Goal: Information Seeking & Learning: Learn about a topic

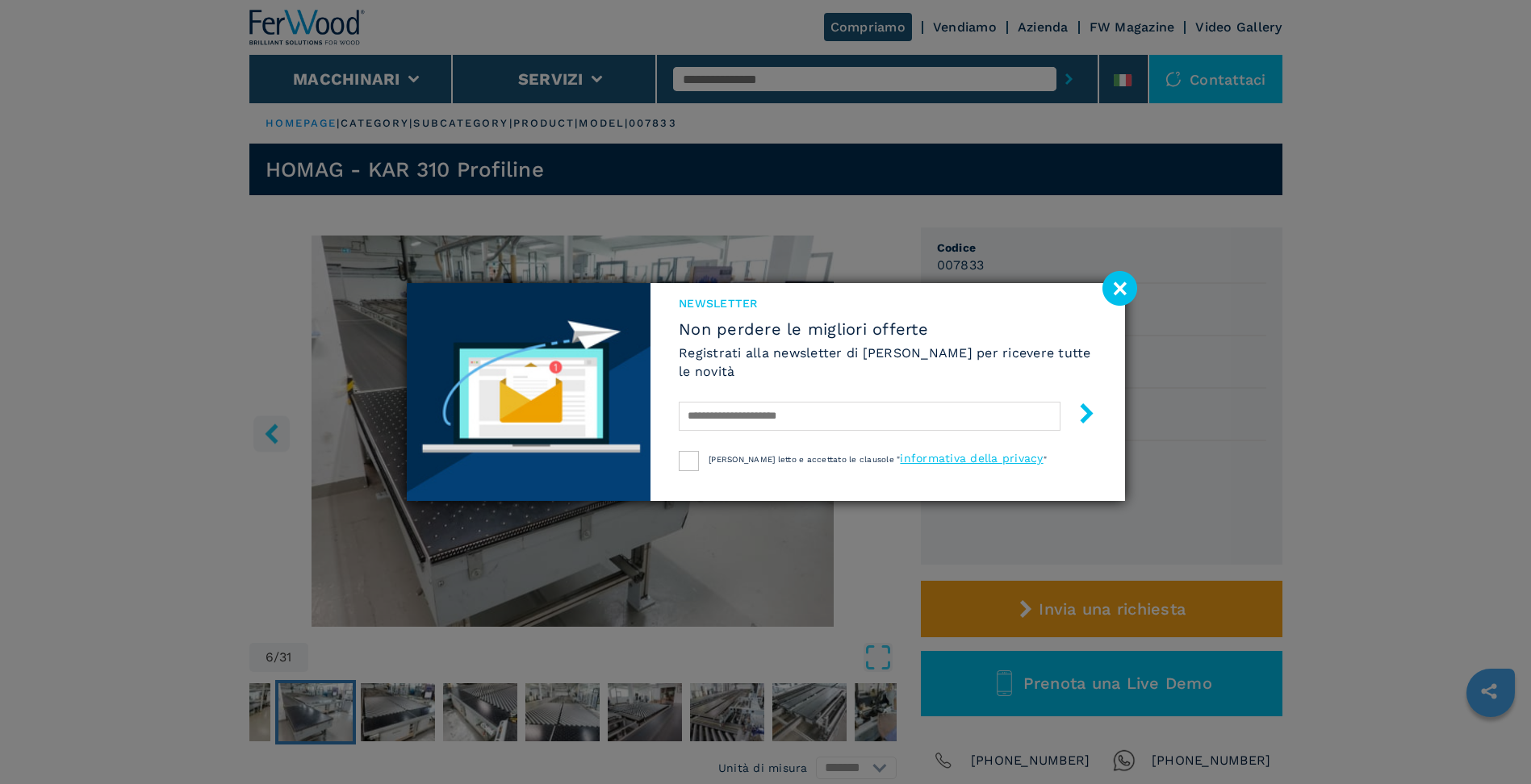
click at [1118, 284] on image at bounding box center [1120, 288] width 34 height 34
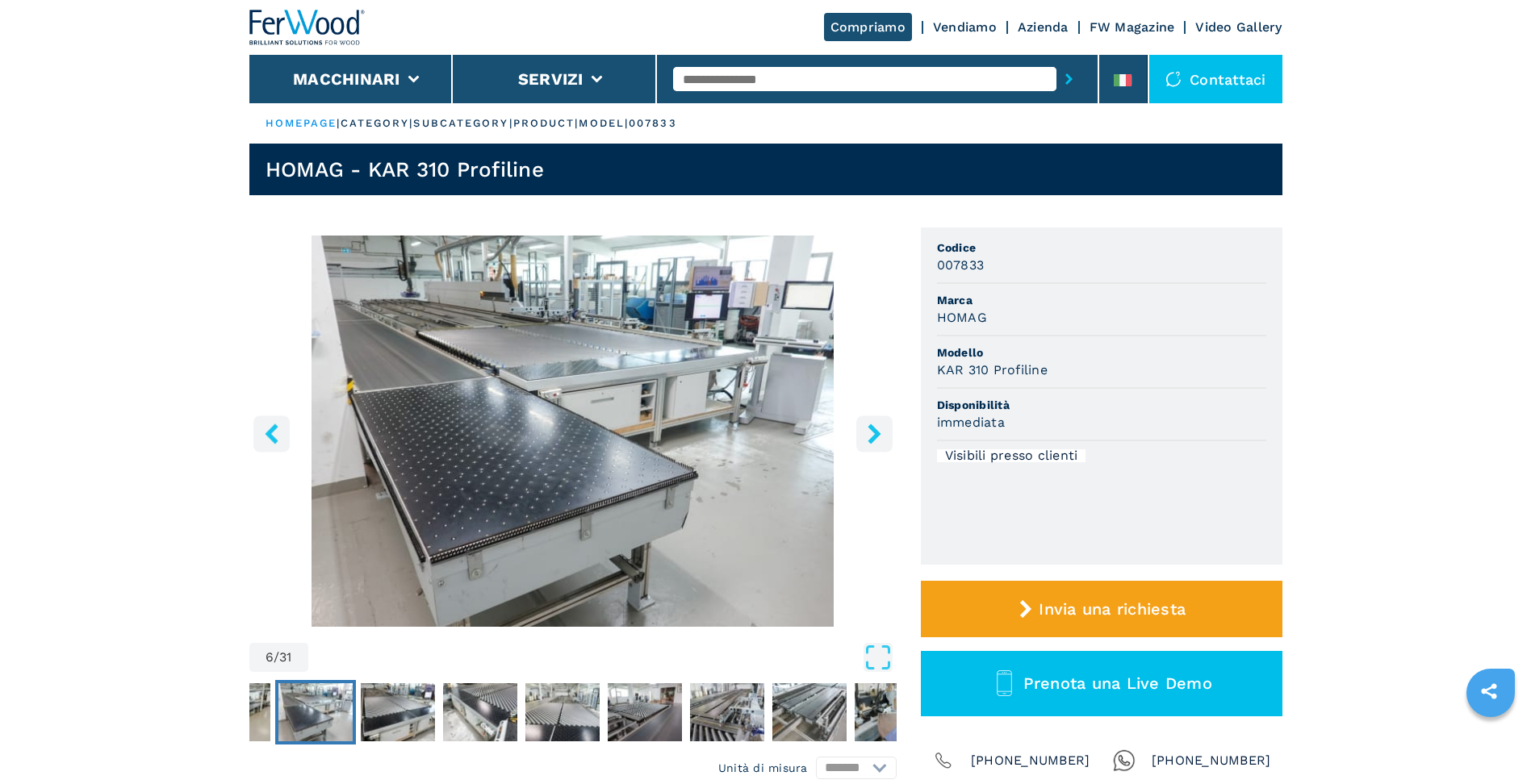
click at [878, 440] on icon "right-button" at bounding box center [874, 433] width 20 height 20
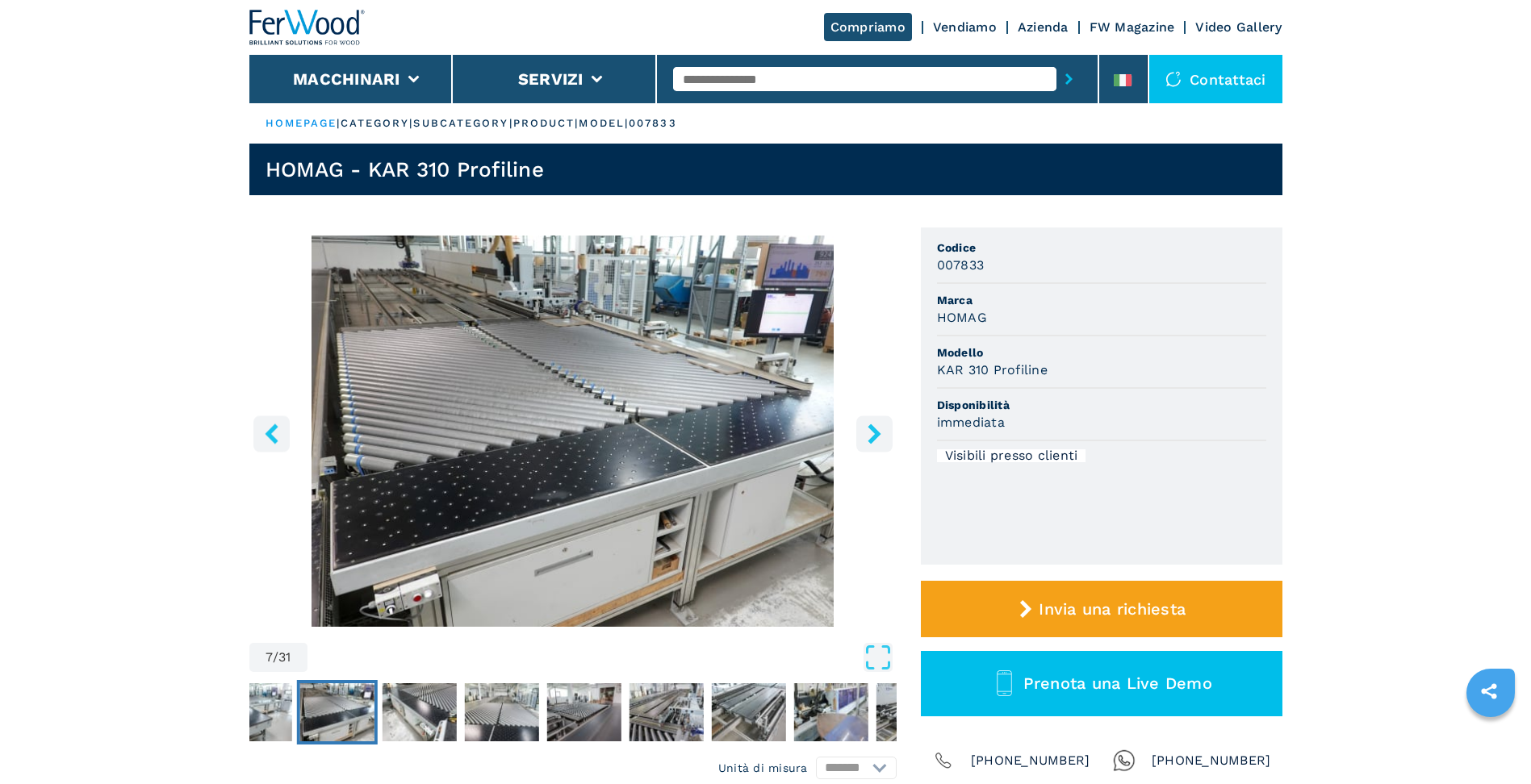
click at [878, 439] on icon "right-button" at bounding box center [874, 433] width 20 height 20
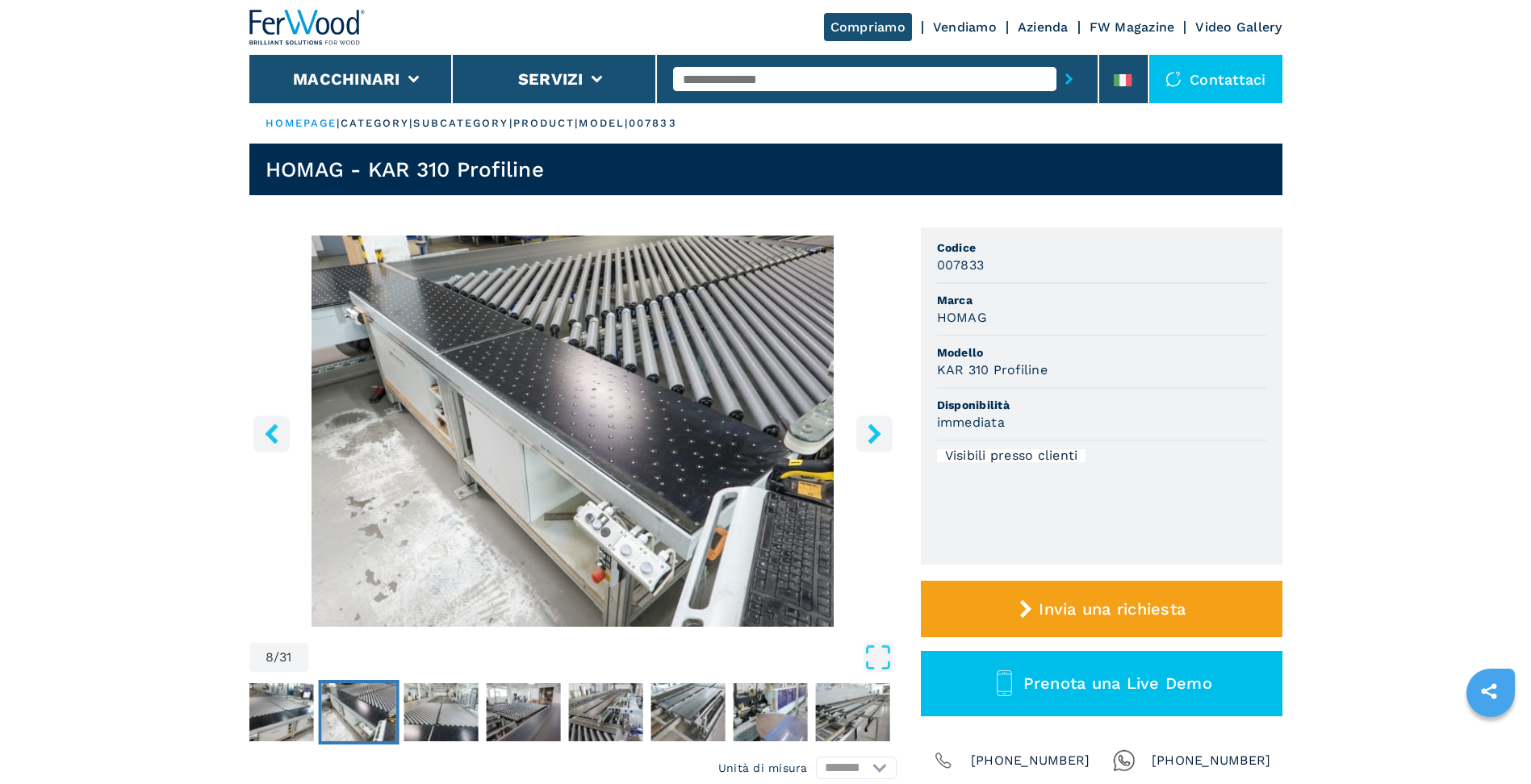
click at [878, 439] on icon "right-button" at bounding box center [874, 433] width 20 height 20
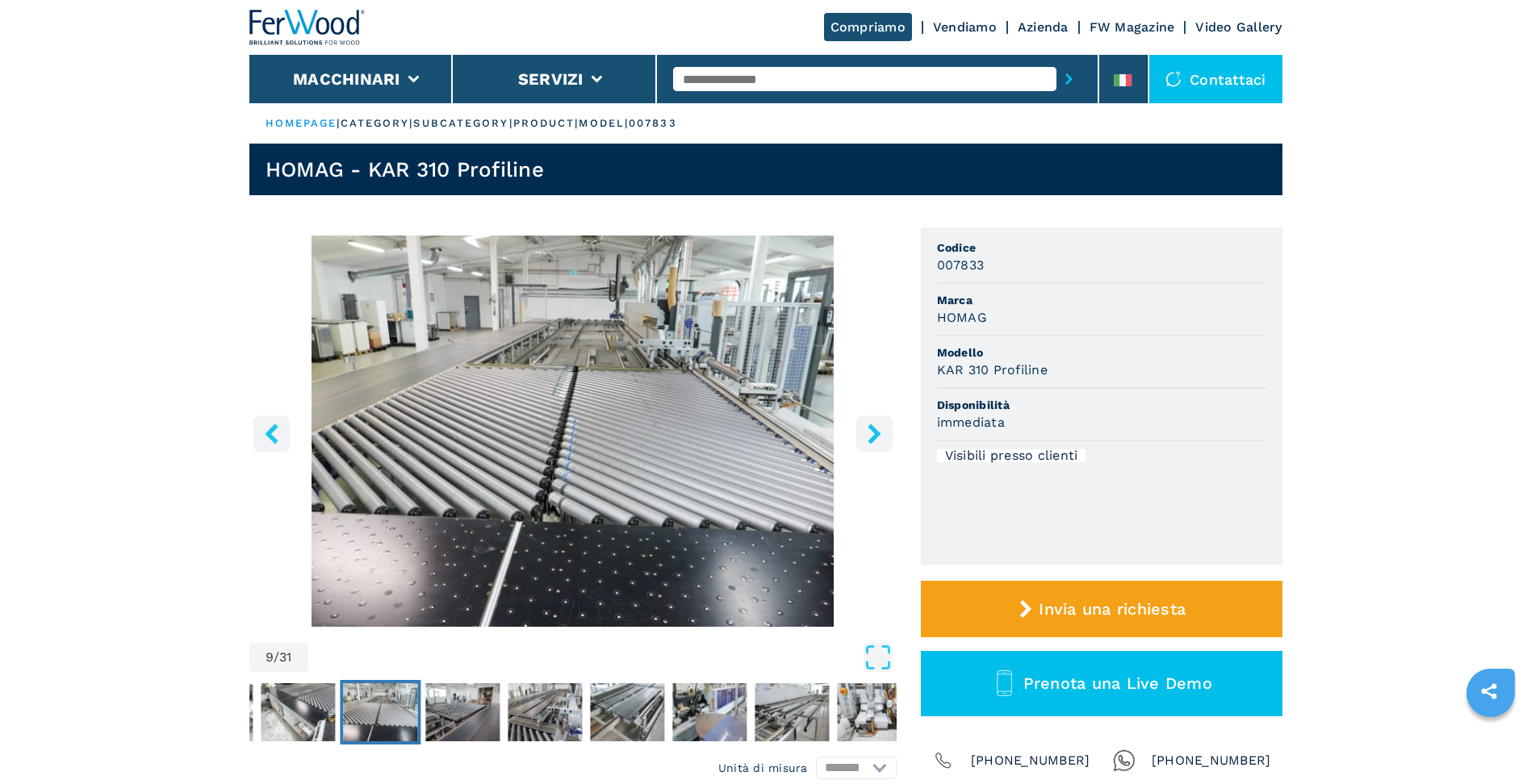
click at [878, 439] on icon "right-button" at bounding box center [874, 433] width 20 height 20
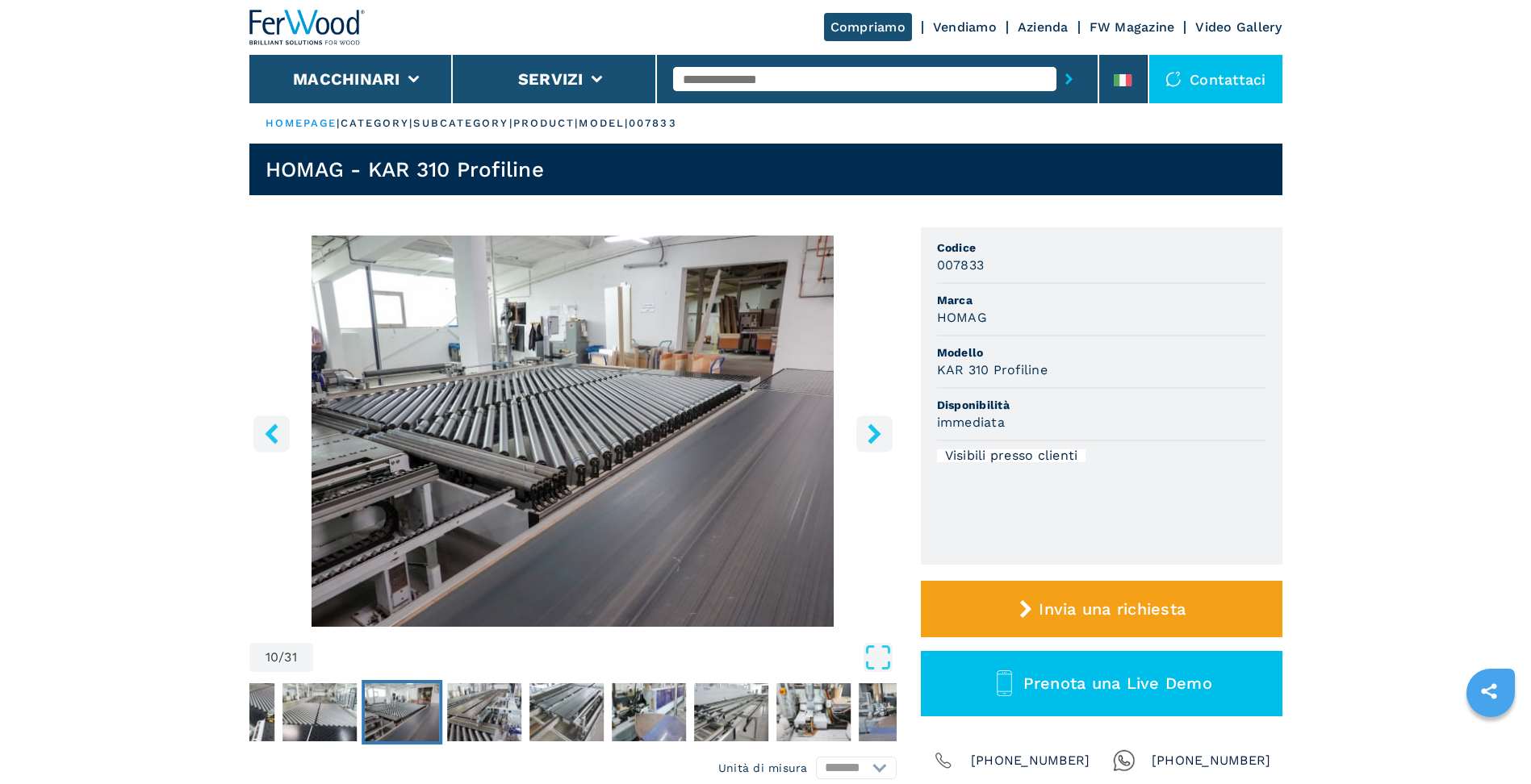
click at [878, 437] on icon "right-button" at bounding box center [874, 433] width 20 height 20
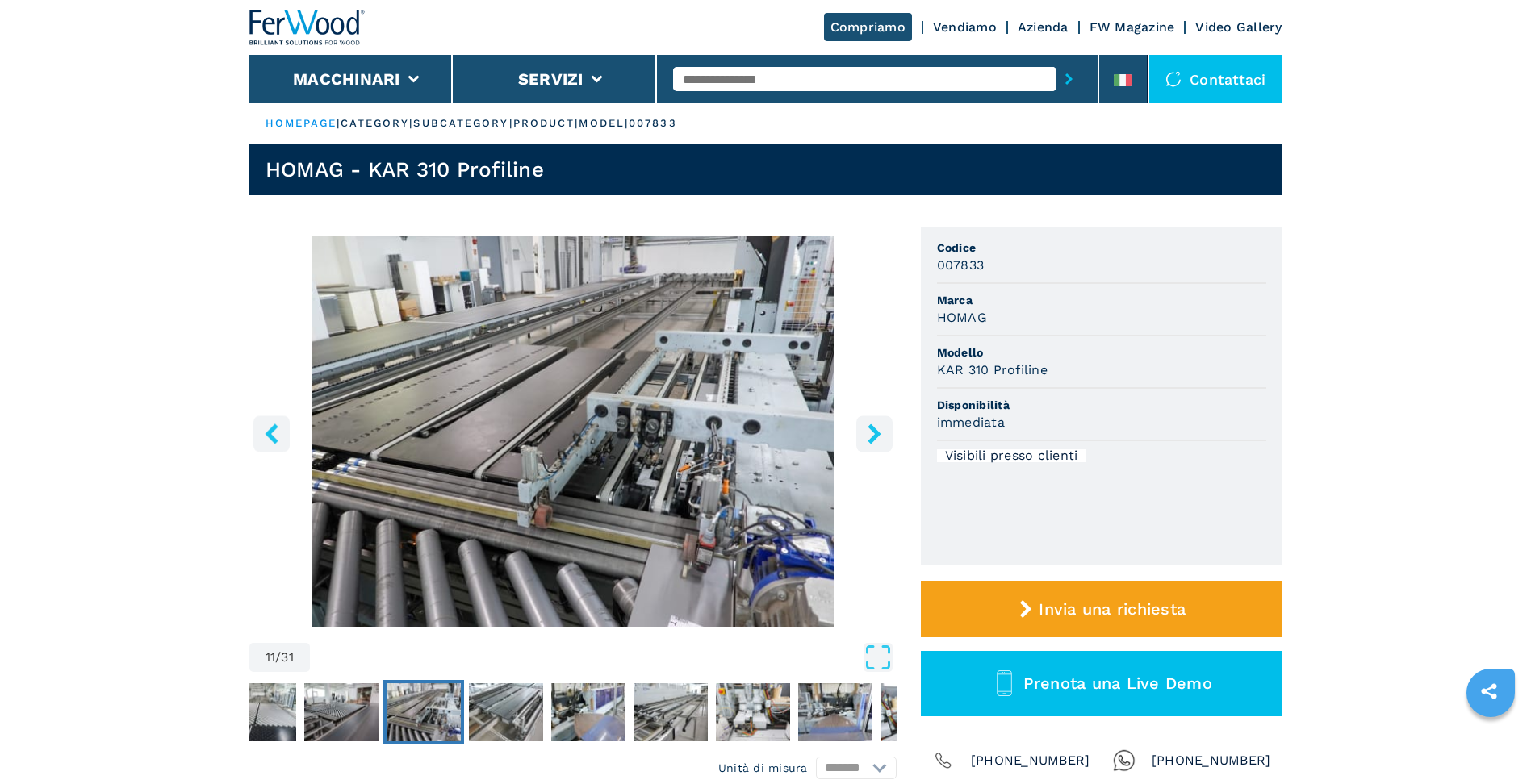
click at [878, 437] on icon "right-button" at bounding box center [874, 433] width 20 height 20
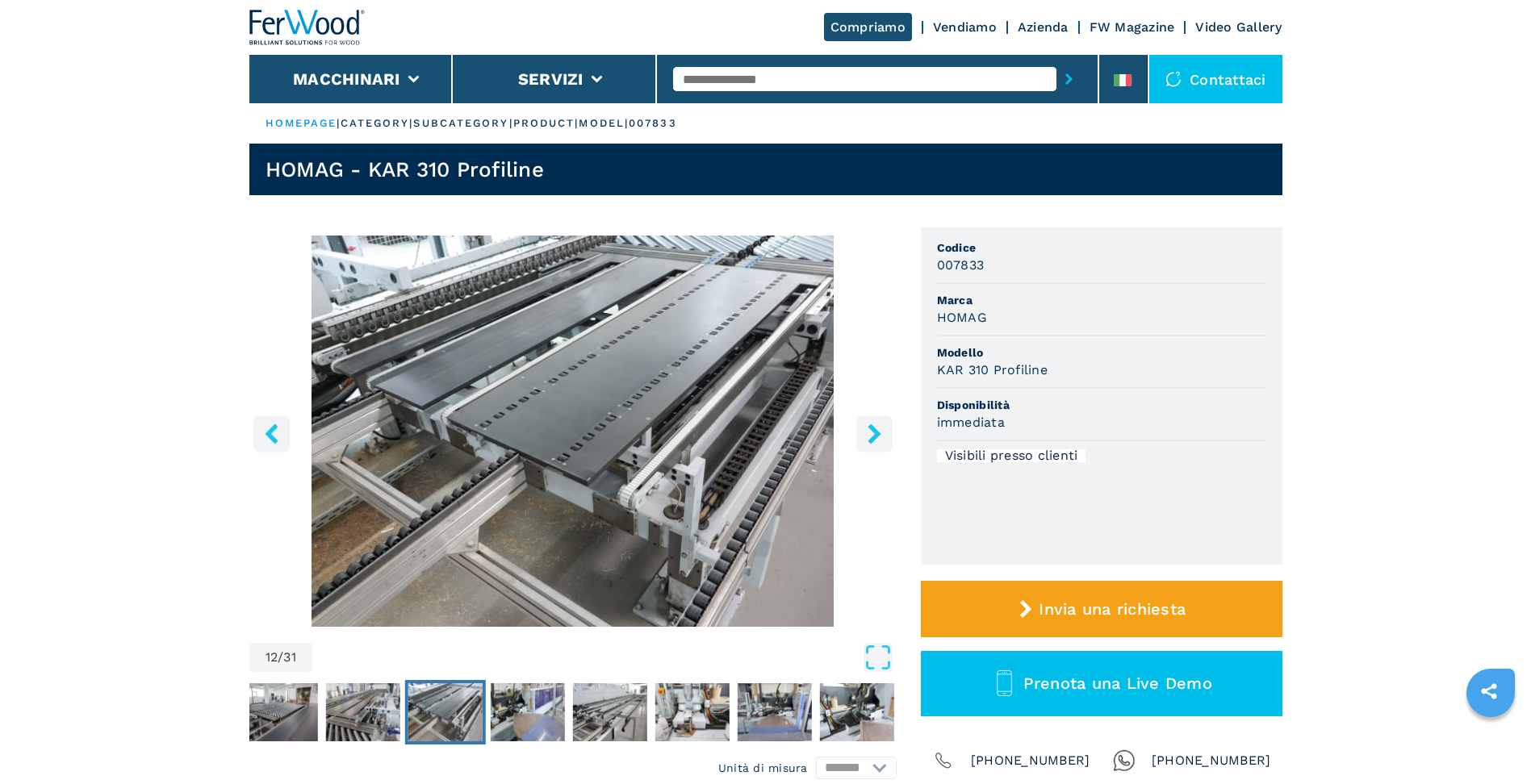
click at [878, 437] on icon "right-button" at bounding box center [874, 433] width 20 height 20
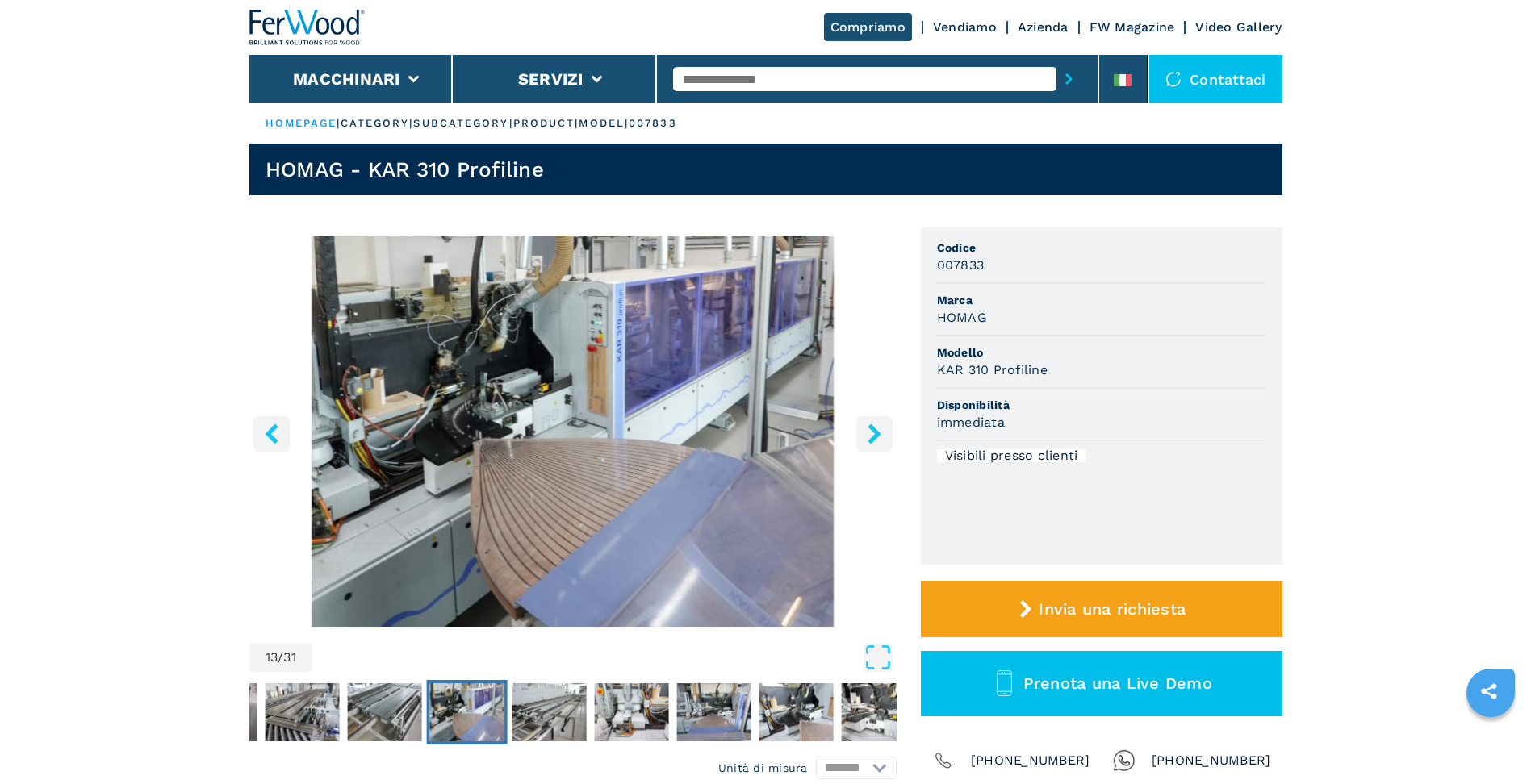
click at [878, 437] on icon "right-button" at bounding box center [874, 433] width 20 height 20
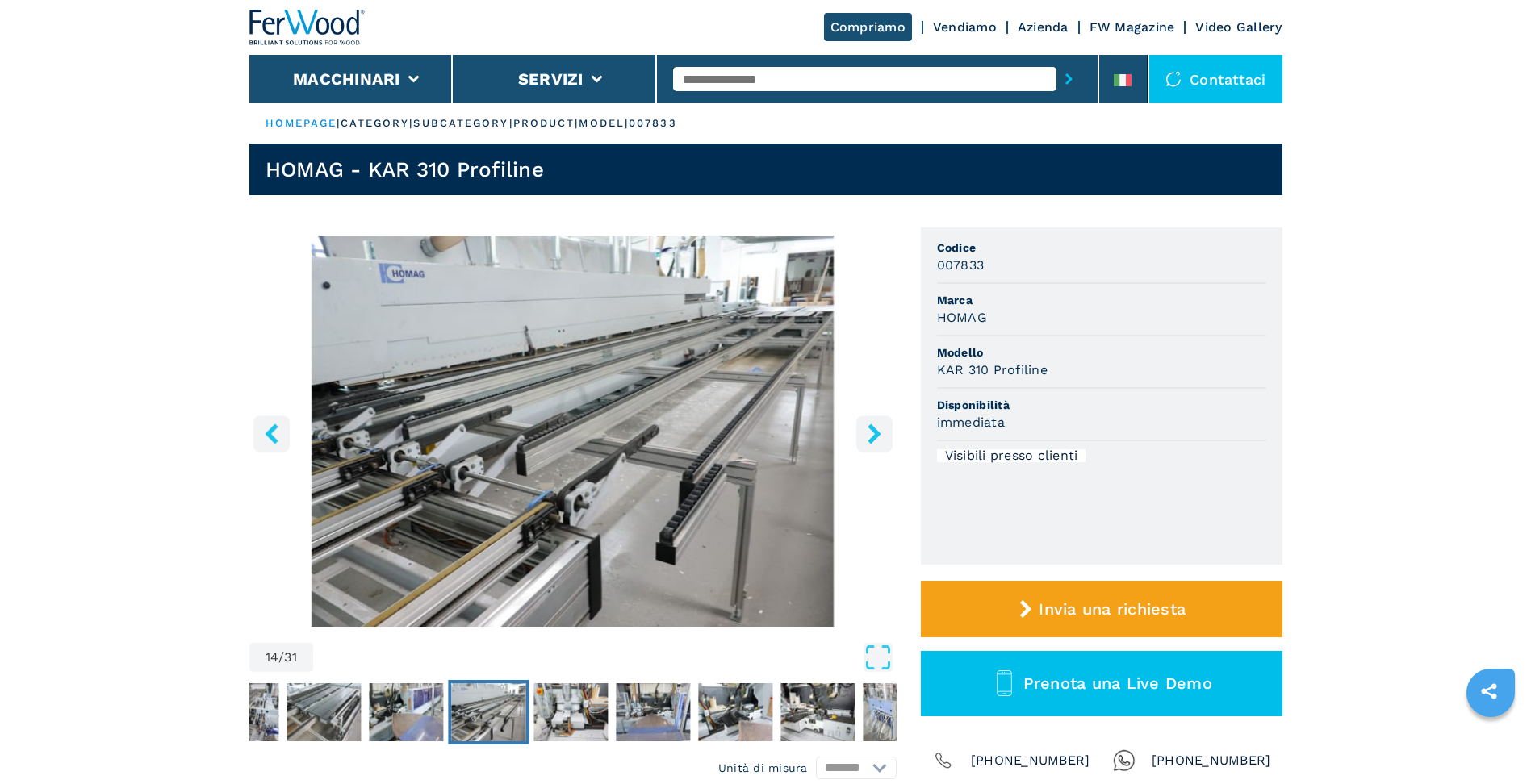
click at [261, 439] on icon "left-button" at bounding box center [271, 433] width 20 height 20
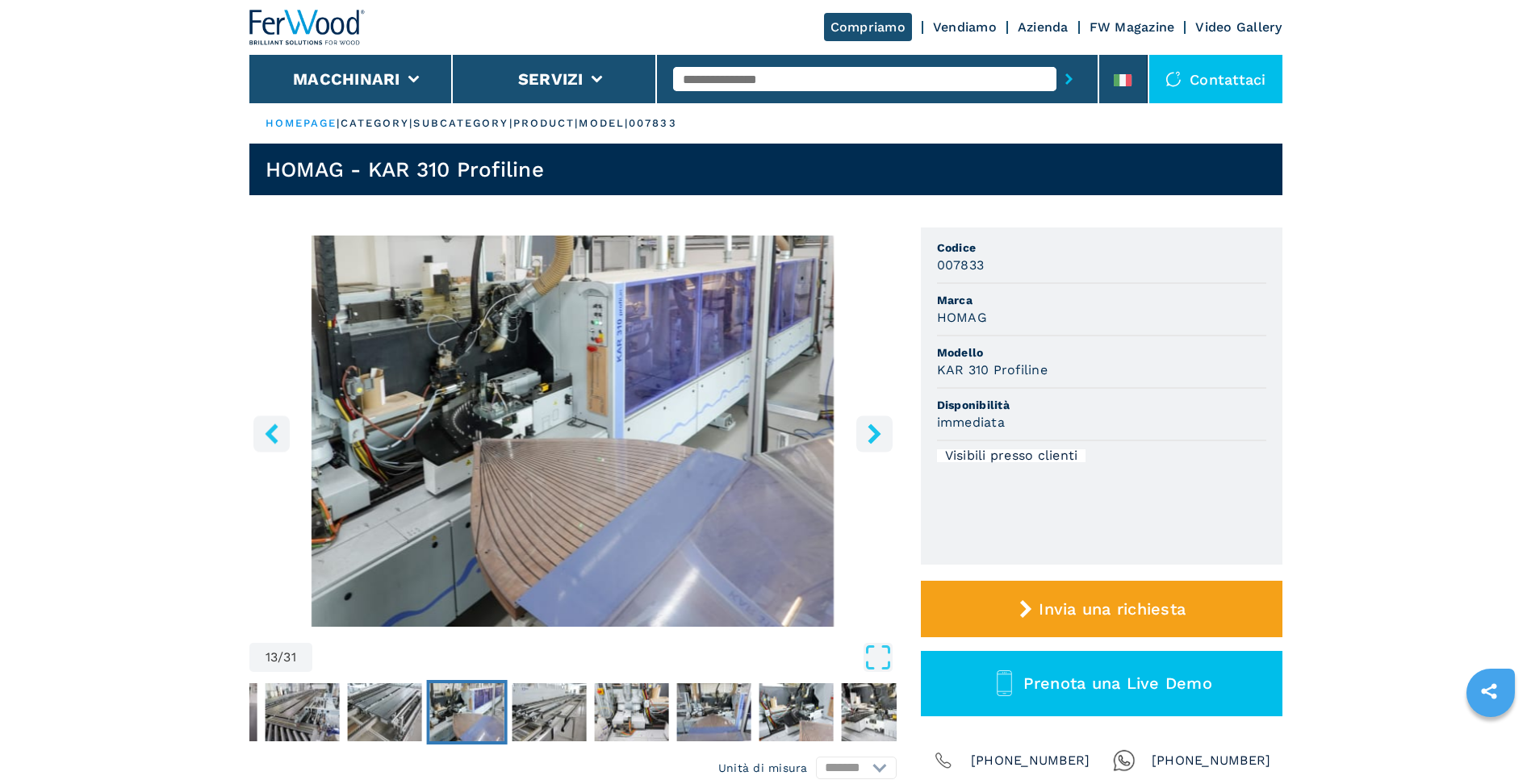
click at [886, 439] on button "right-button" at bounding box center [874, 433] width 36 height 36
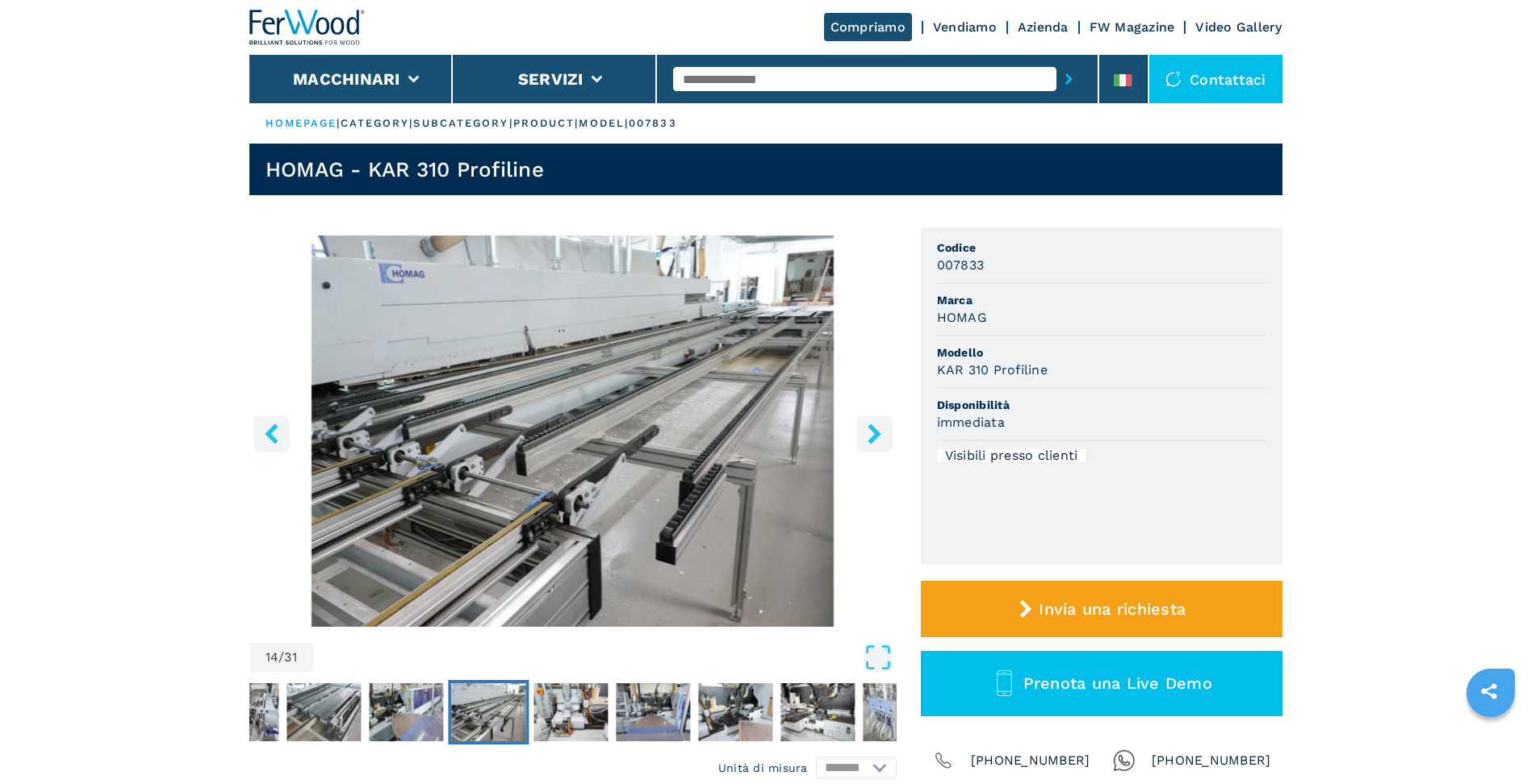
click at [878, 439] on icon "right-button" at bounding box center [874, 433] width 20 height 20
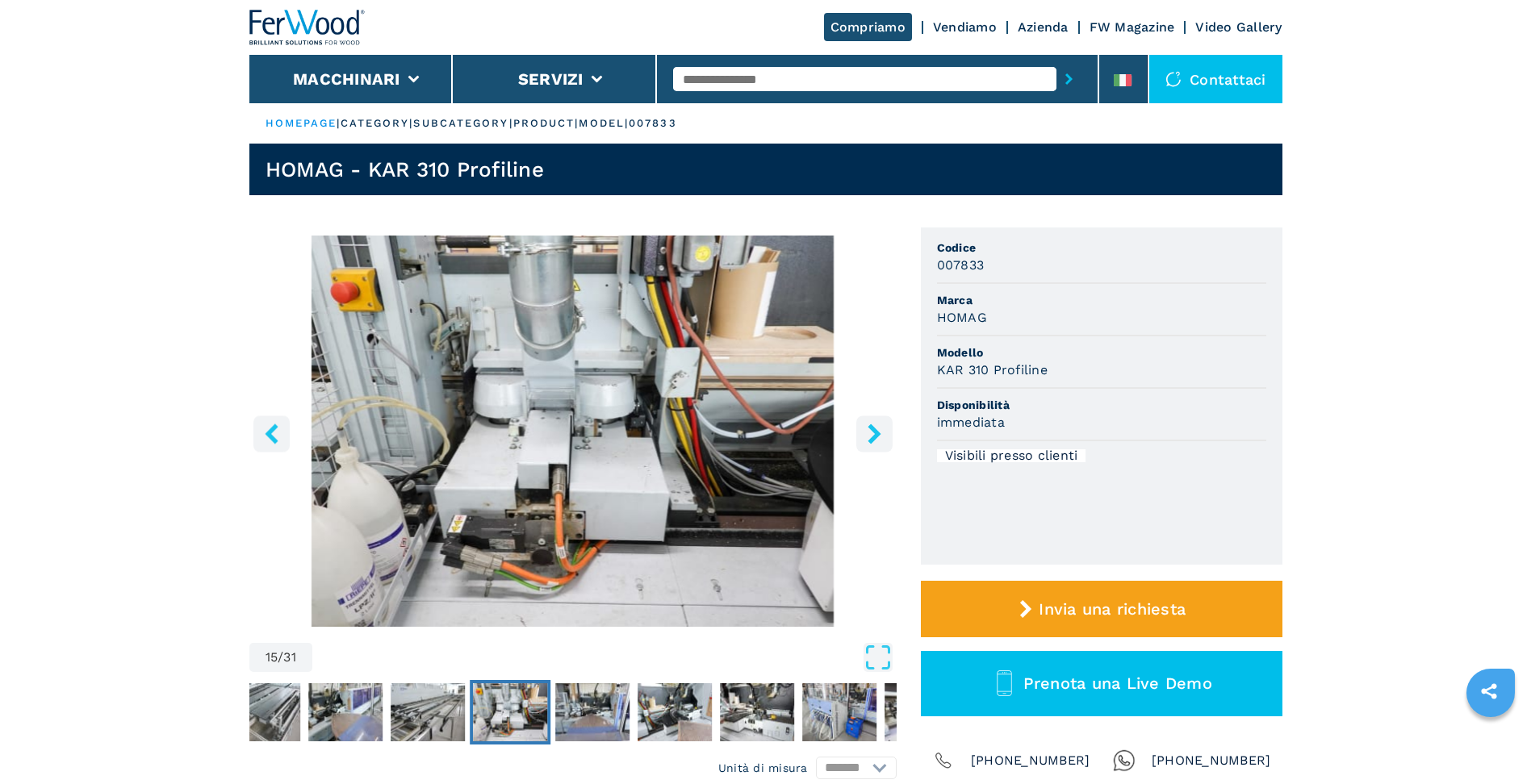
click at [875, 440] on icon "right-button" at bounding box center [874, 433] width 20 height 20
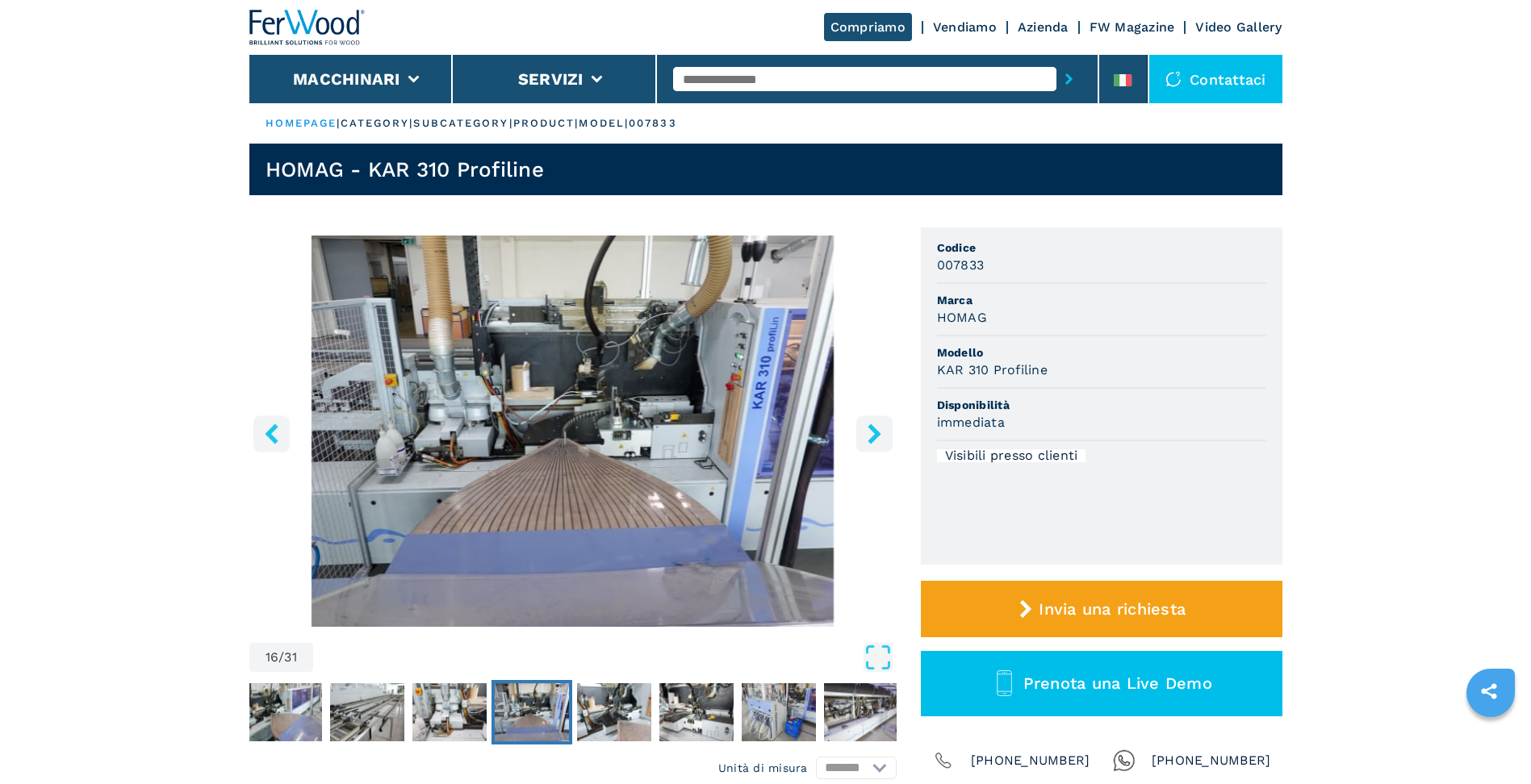
click at [870, 444] on icon "right-button" at bounding box center [874, 433] width 20 height 20
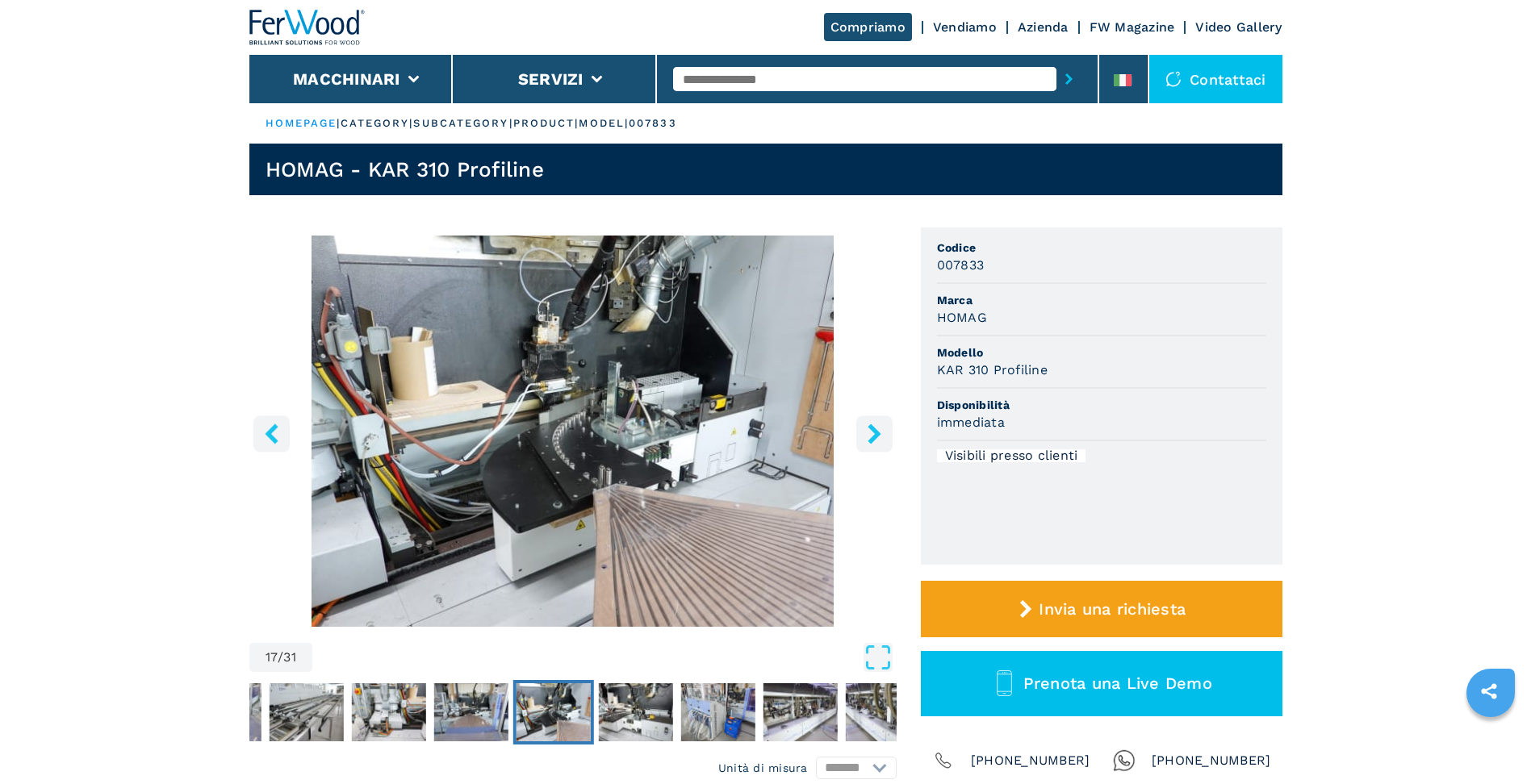
click at [863, 448] on button "right-button" at bounding box center [874, 433] width 36 height 36
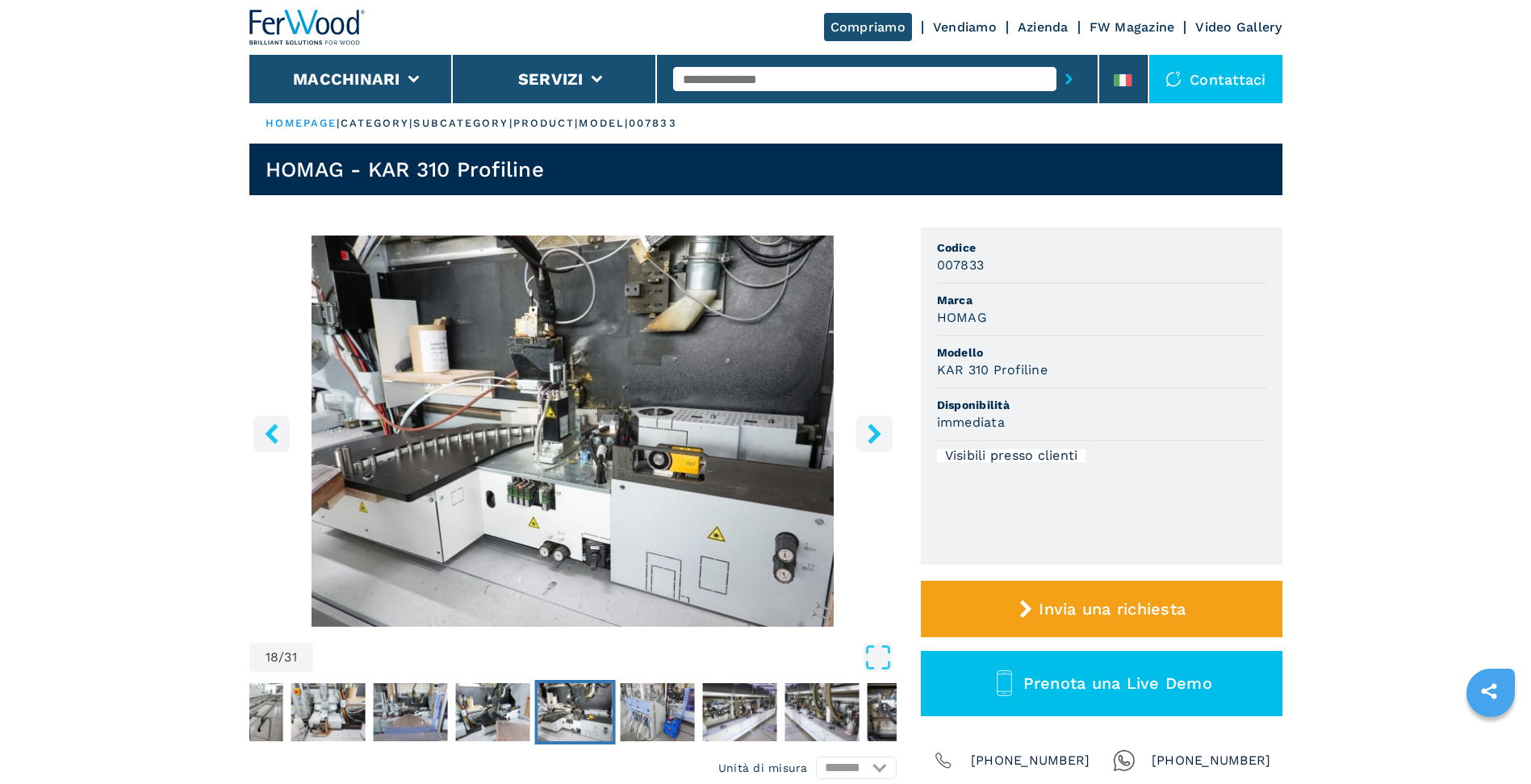
click at [863, 448] on button "right-button" at bounding box center [874, 433] width 36 height 36
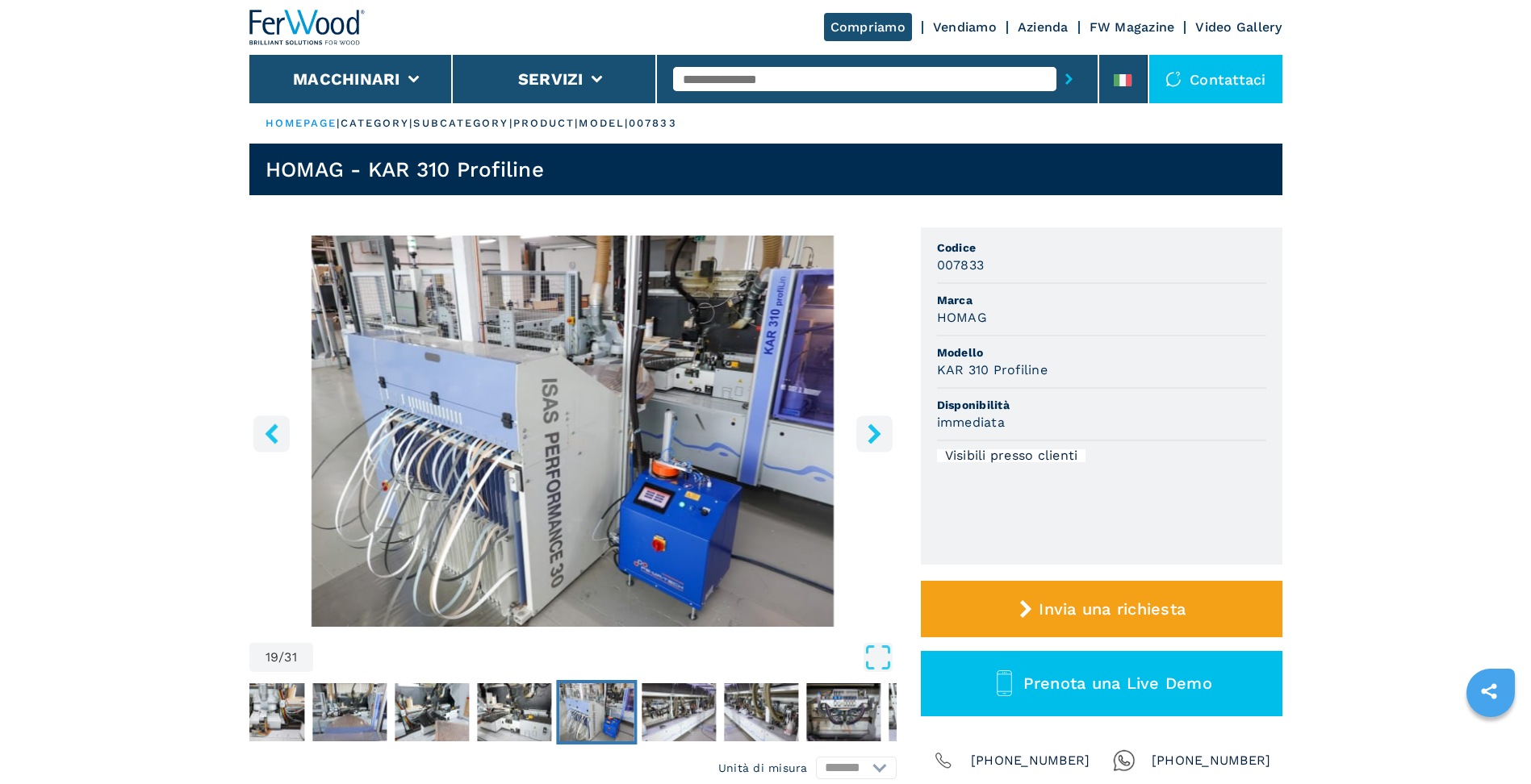
click at [863, 448] on button "right-button" at bounding box center [874, 433] width 36 height 36
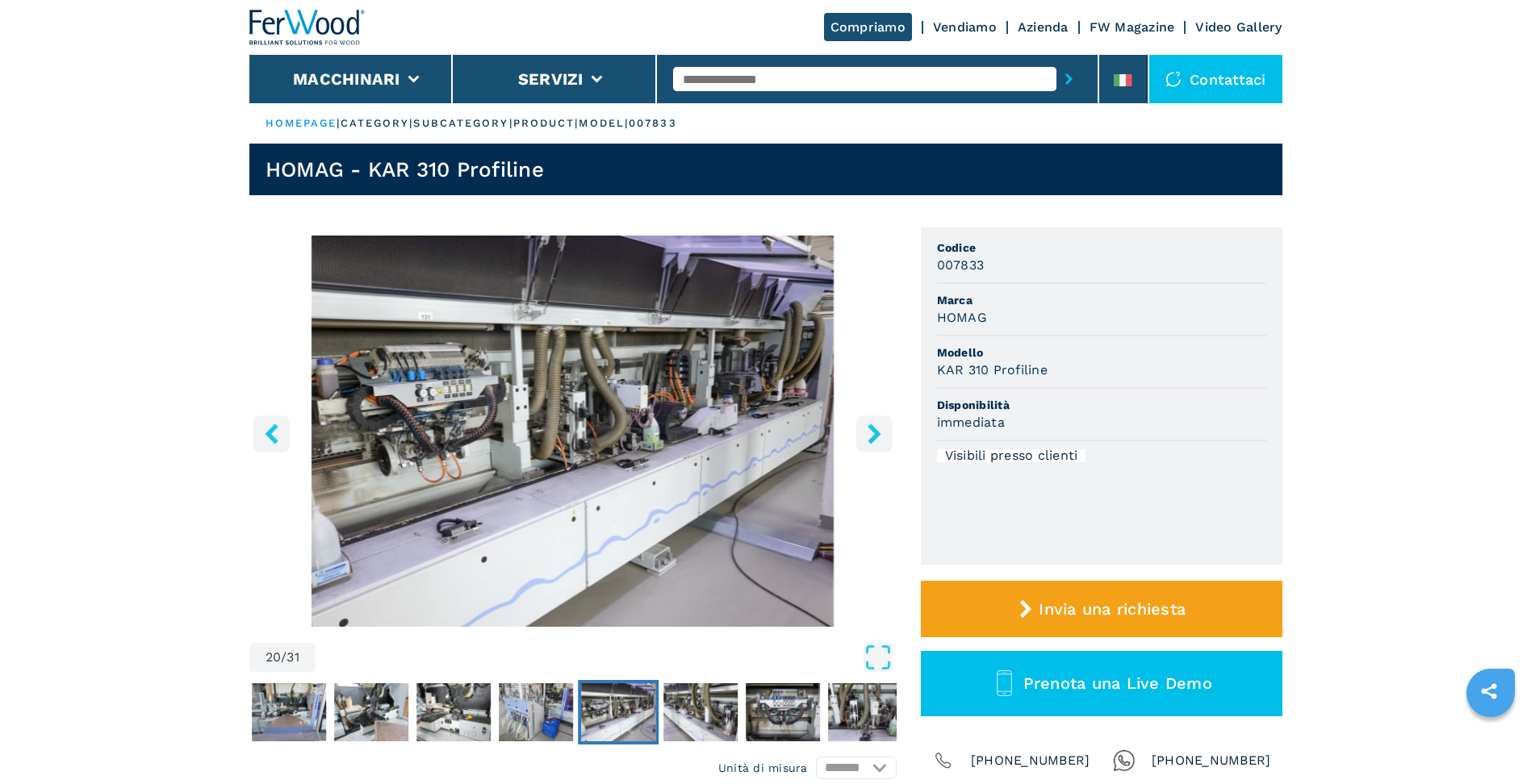
click at [863, 448] on button "right-button" at bounding box center [874, 433] width 36 height 36
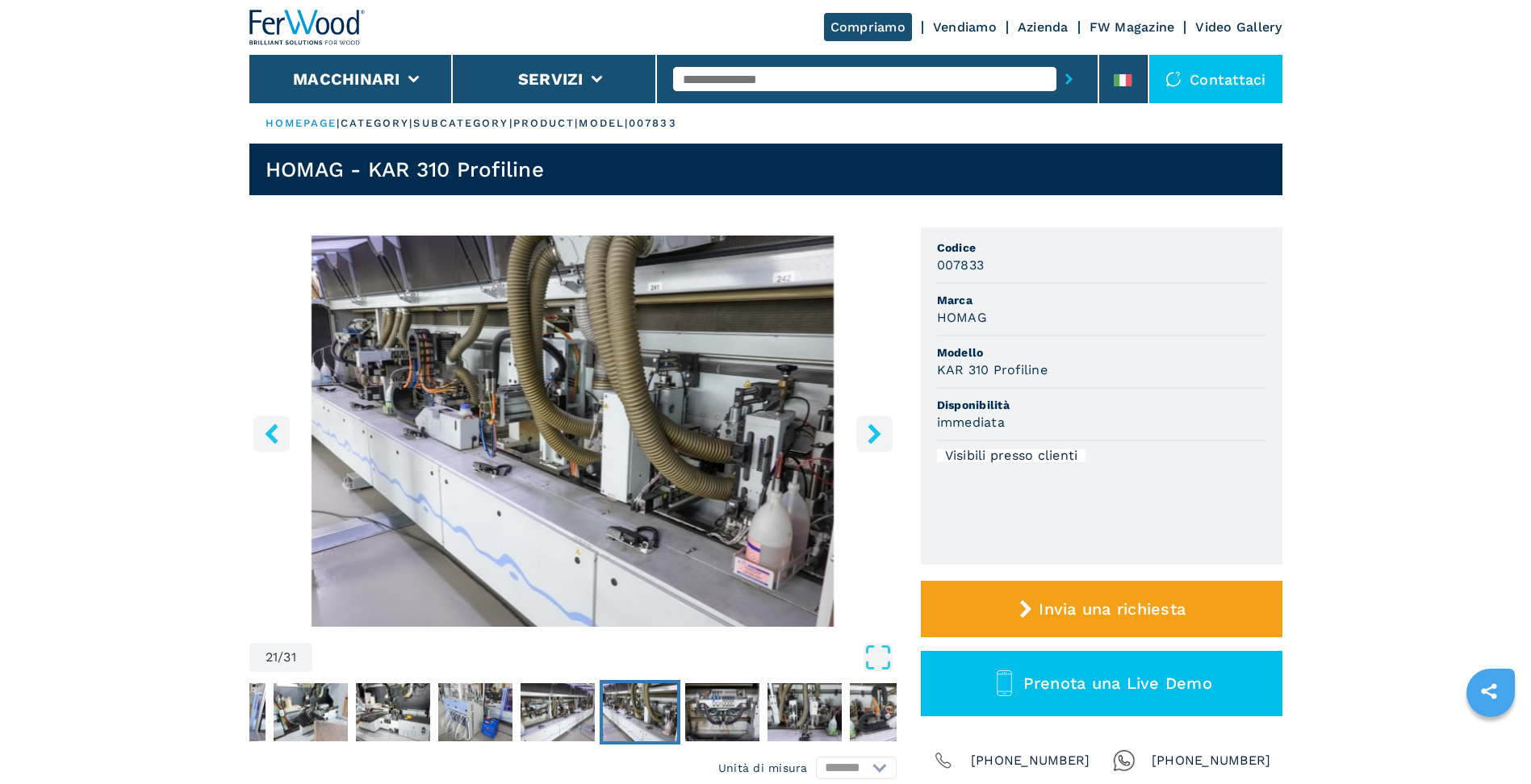
click at [863, 448] on button "right-button" at bounding box center [874, 433] width 36 height 36
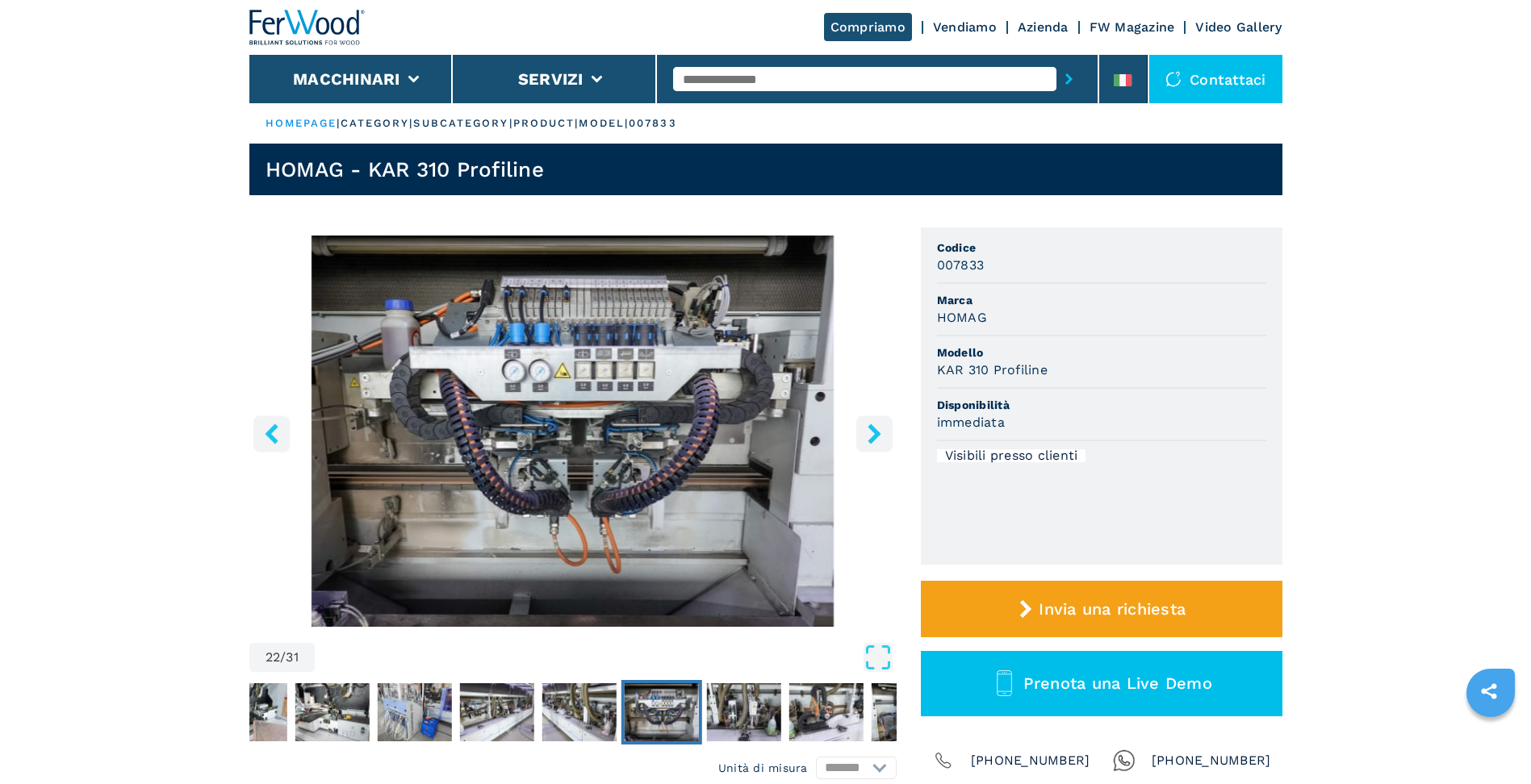
click at [863, 448] on button "right-button" at bounding box center [874, 433] width 36 height 36
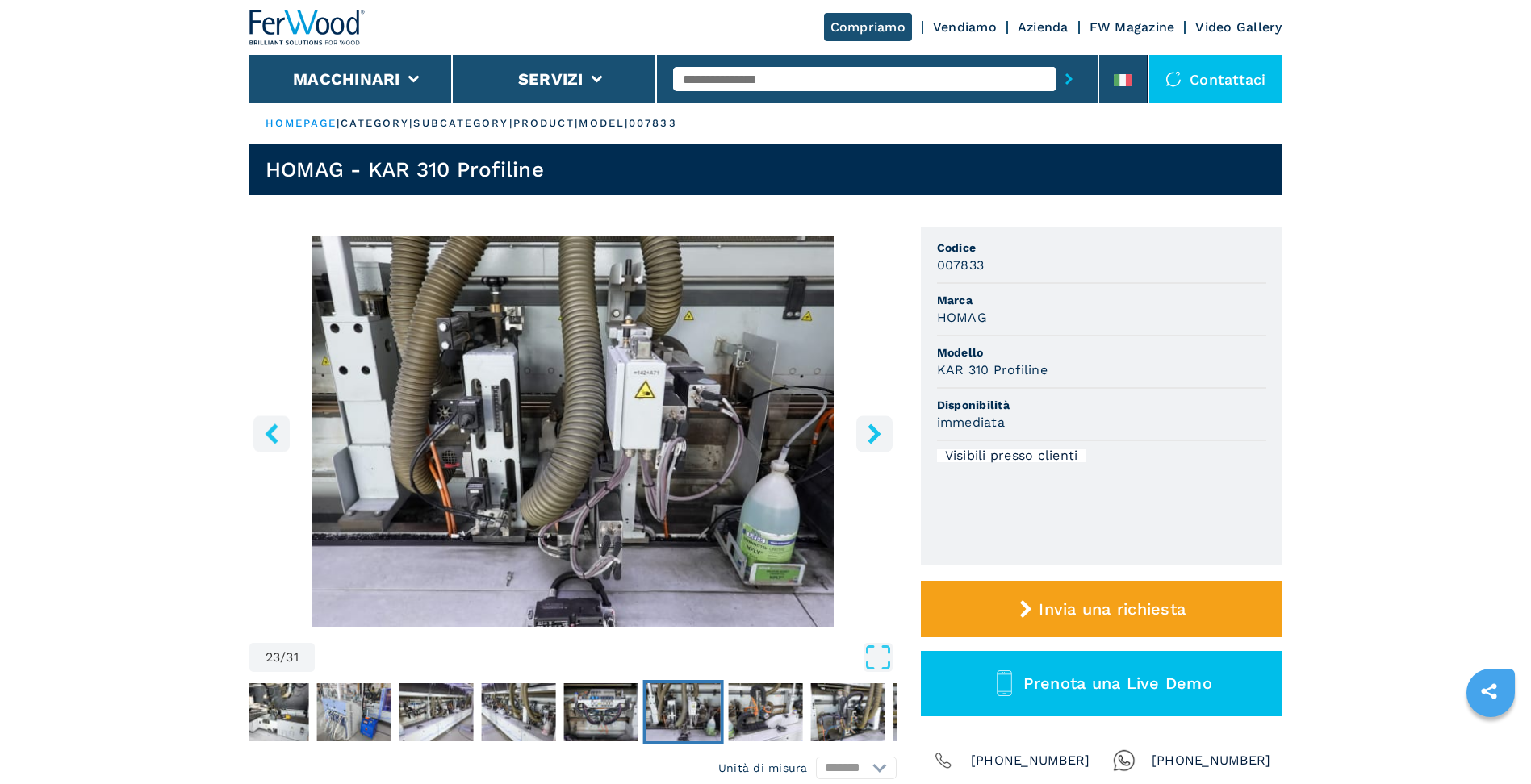
click at [863, 448] on button "right-button" at bounding box center [874, 433] width 36 height 36
